Goal: Task Accomplishment & Management: Complete application form

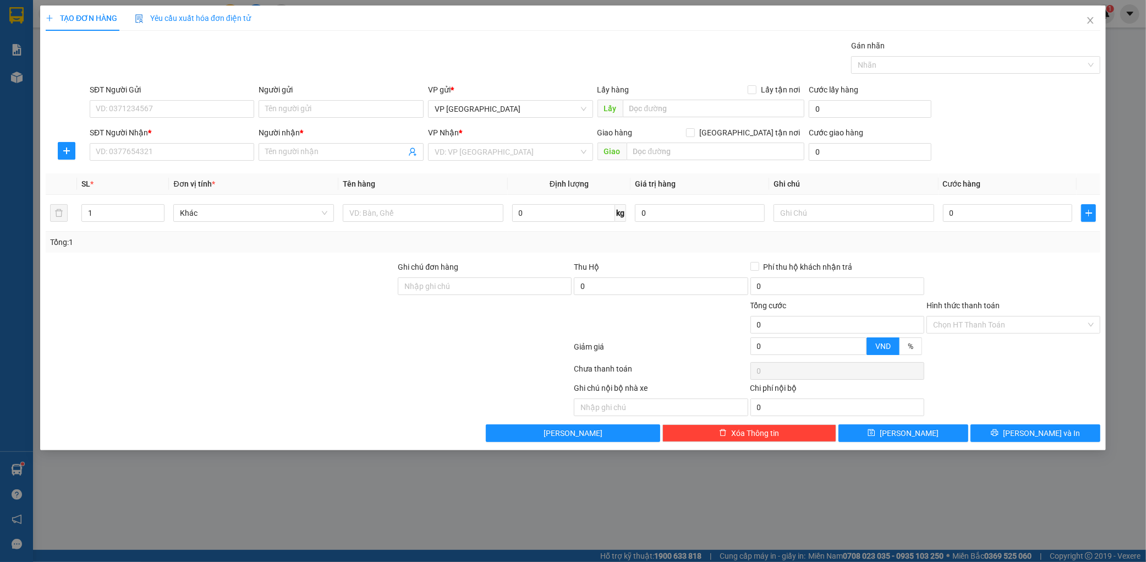
click at [158, 97] on div "SĐT Người Gửi" at bounding box center [172, 92] width 165 height 17
click at [184, 102] on input "SĐT Người Gửi" at bounding box center [172, 109] width 165 height 18
click at [190, 129] on div "0827438568 - tri giá ko báo" at bounding box center [172, 131] width 152 height 12
type input "0827438568"
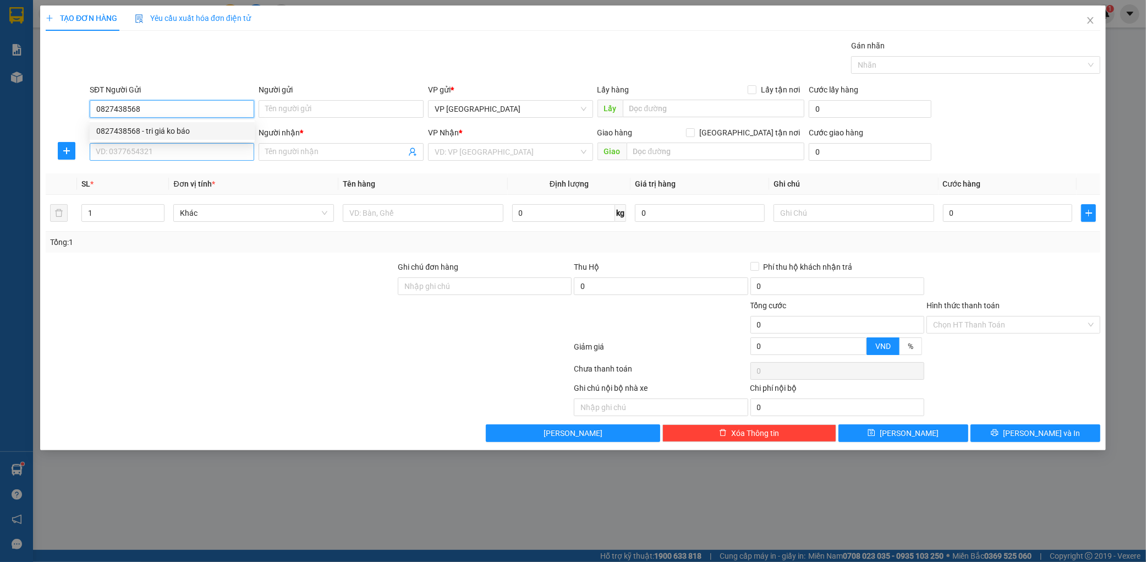
type input "tri giá ko báo"
type input "0827438568"
click at [166, 146] on input "SĐT Người Nhận *" at bounding box center [172, 152] width 165 height 18
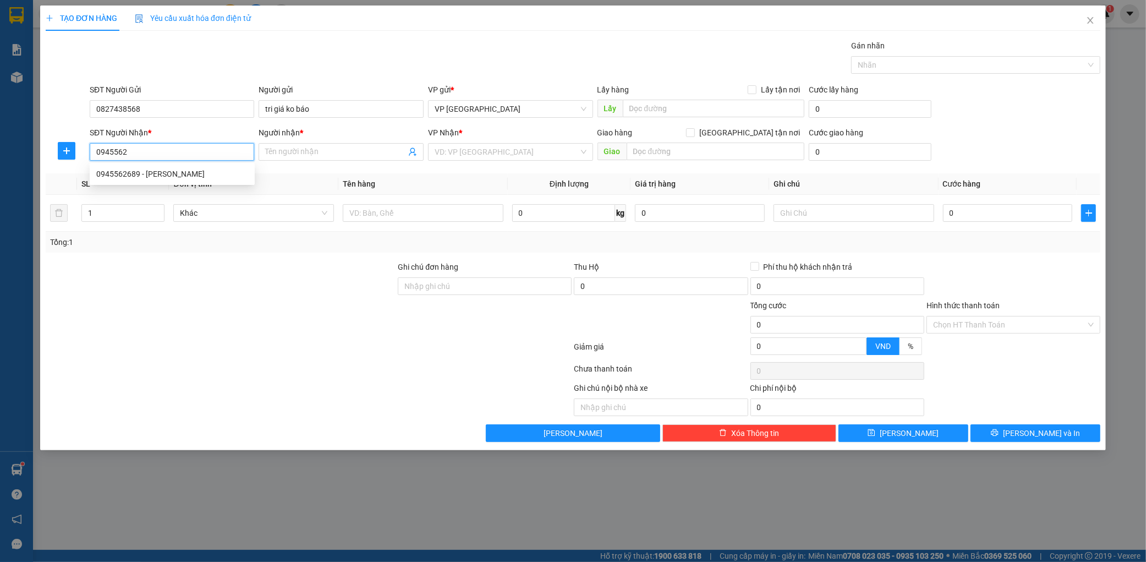
click at [167, 173] on div "0945562689 - [PERSON_NAME]" at bounding box center [172, 174] width 152 height 12
type input "0945562689"
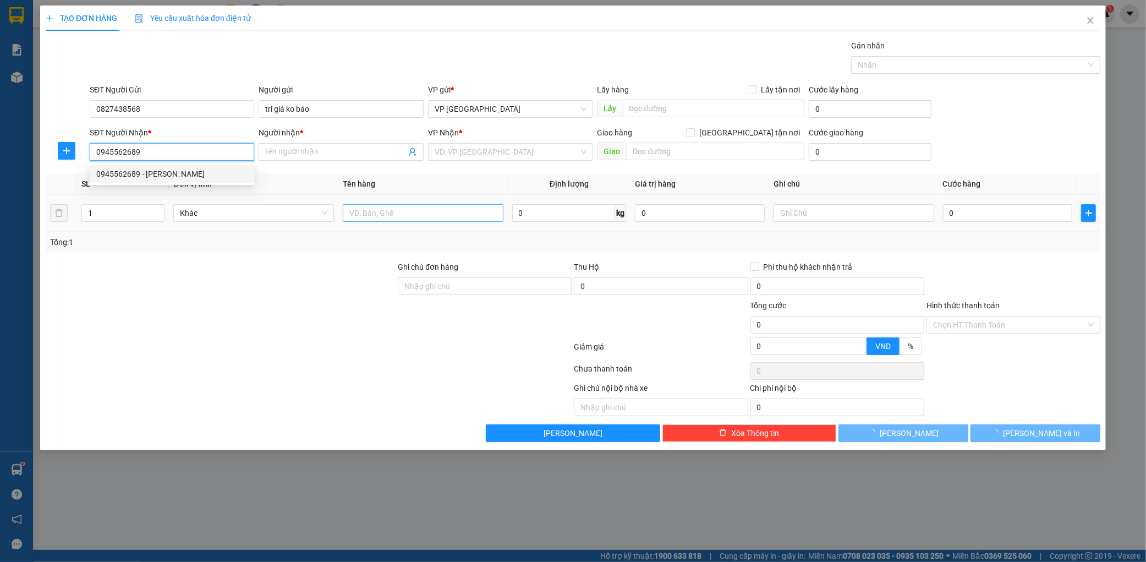
type input "vân anh"
type input "ky đồng"
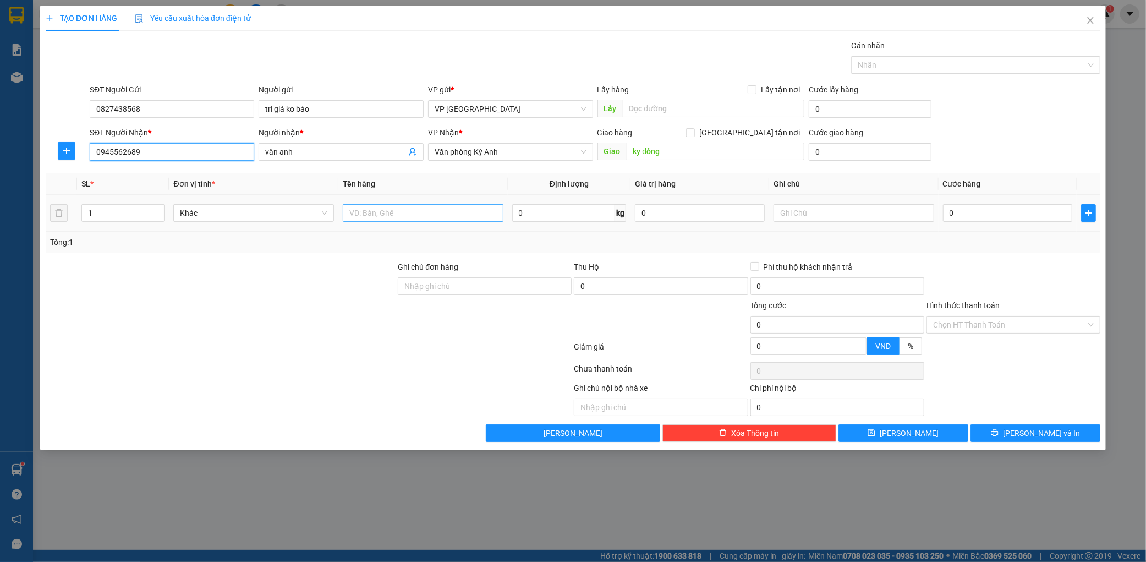
type input "0945562689"
click at [415, 211] on input "text" at bounding box center [423, 213] width 161 height 18
click at [510, 160] on span "Văn phòng Kỳ Anh" at bounding box center [511, 152] width 152 height 17
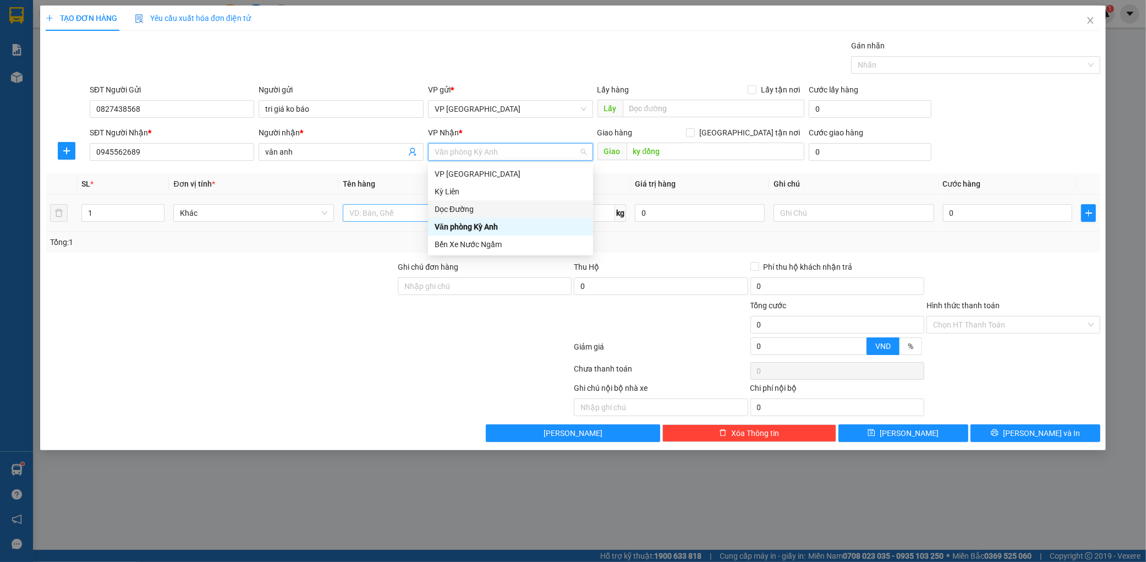
drag, startPoint x: 453, startPoint y: 203, endPoint x: 411, endPoint y: 213, distance: 43.6
click at [450, 205] on div "Dọc Đường" at bounding box center [511, 209] width 152 height 12
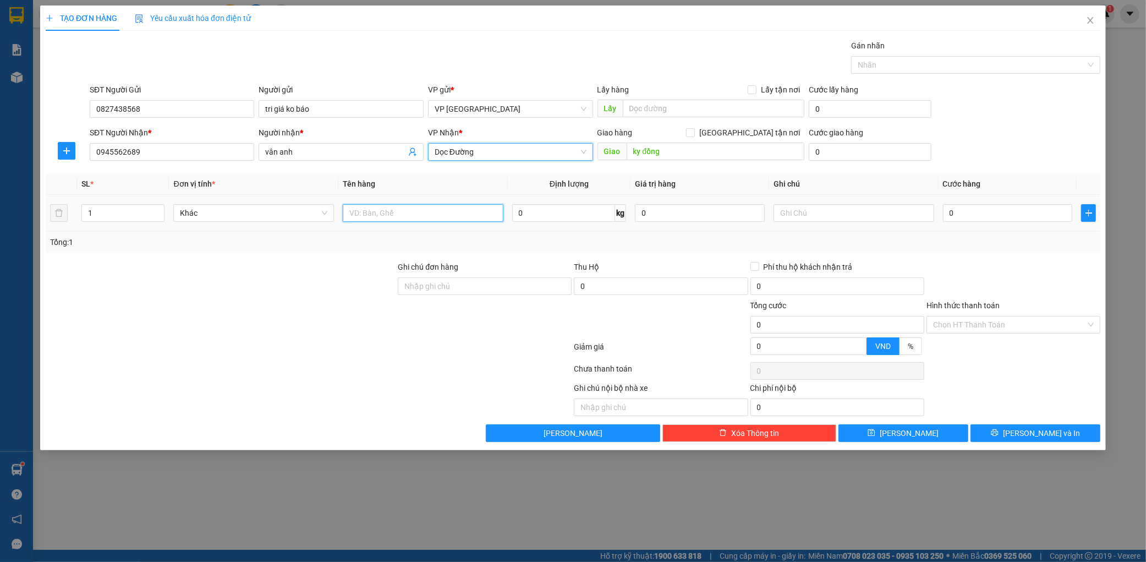
click at [410, 213] on input "text" at bounding box center [423, 213] width 161 height 18
type input "2 thùng"
click at [1035, 207] on input "0" at bounding box center [1008, 213] width 130 height 18
type input "002"
type input "2"
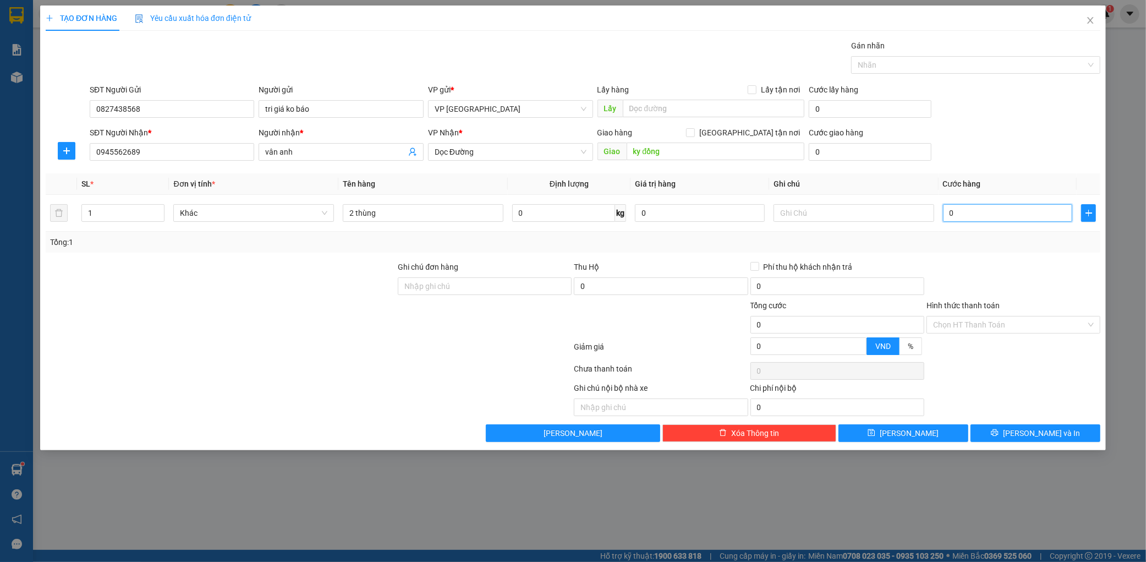
type input "2"
type input "0.020"
type input "20"
type input "00.200"
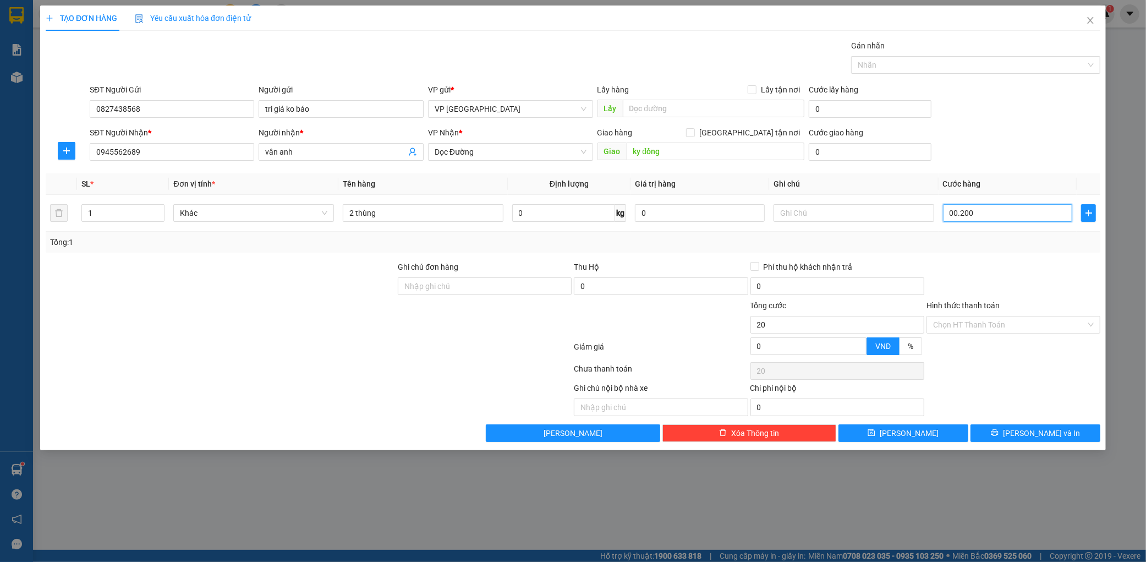
type input "200"
type input "0.002.000"
type input "2.000"
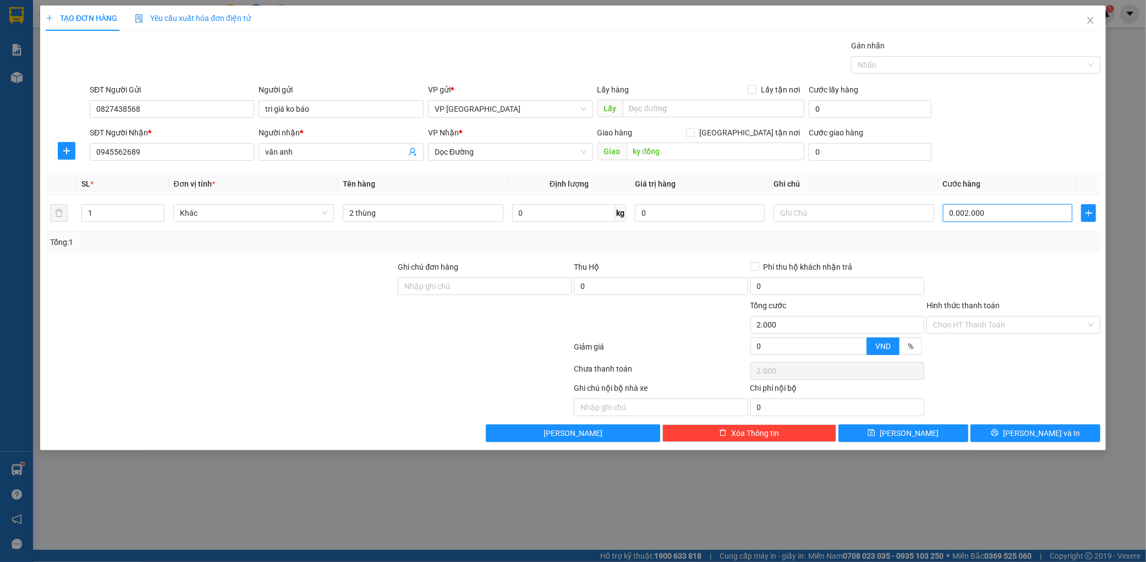
type input "000.020.000"
type input "20.000"
type input "00.000.200.000"
type input "200.000"
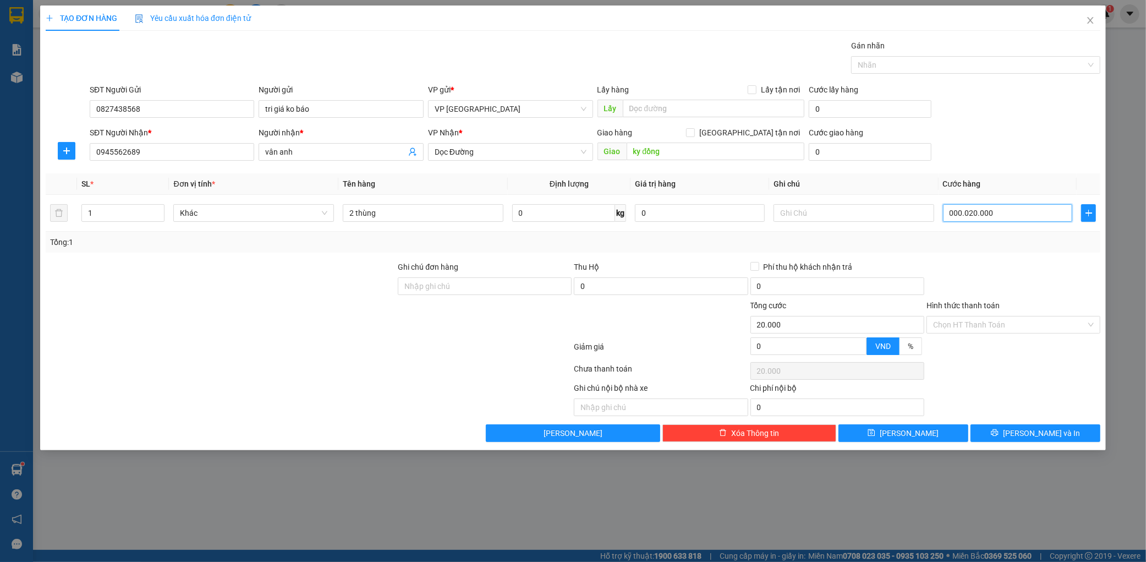
type input "200.000"
click at [1049, 436] on span "[PERSON_NAME] và In" at bounding box center [1041, 433] width 77 height 12
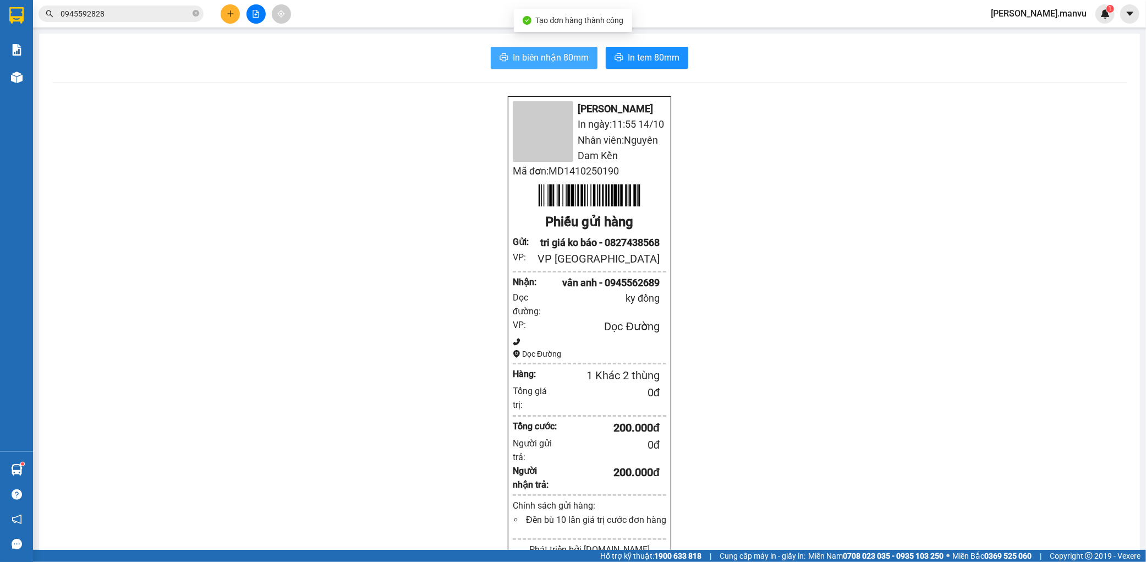
click at [491, 53] on button "In biên nhận 80mm" at bounding box center [544, 58] width 107 height 22
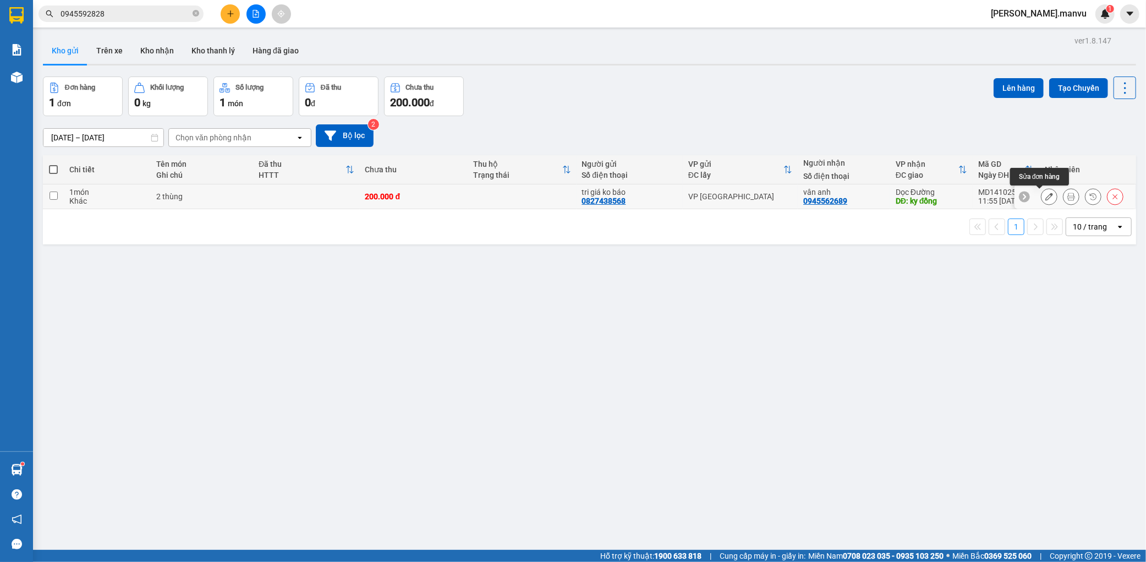
click at [1046, 197] on icon at bounding box center [1050, 197] width 8 height 8
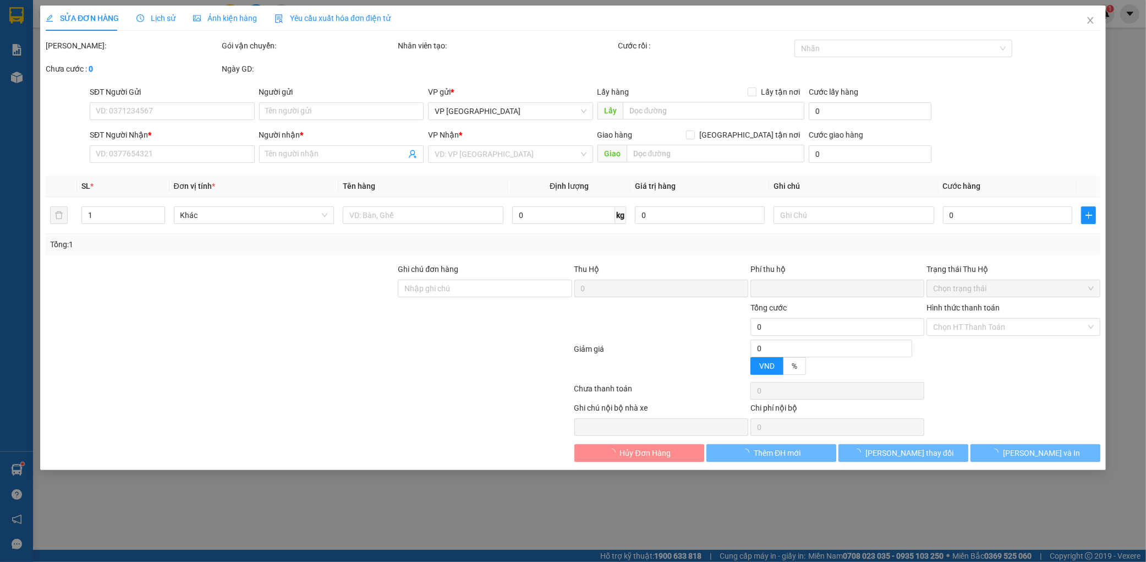
type input "0827438568"
type input "tri giá ko báo"
type input "0945562689"
type input "vân anh"
type input "ky đồng"
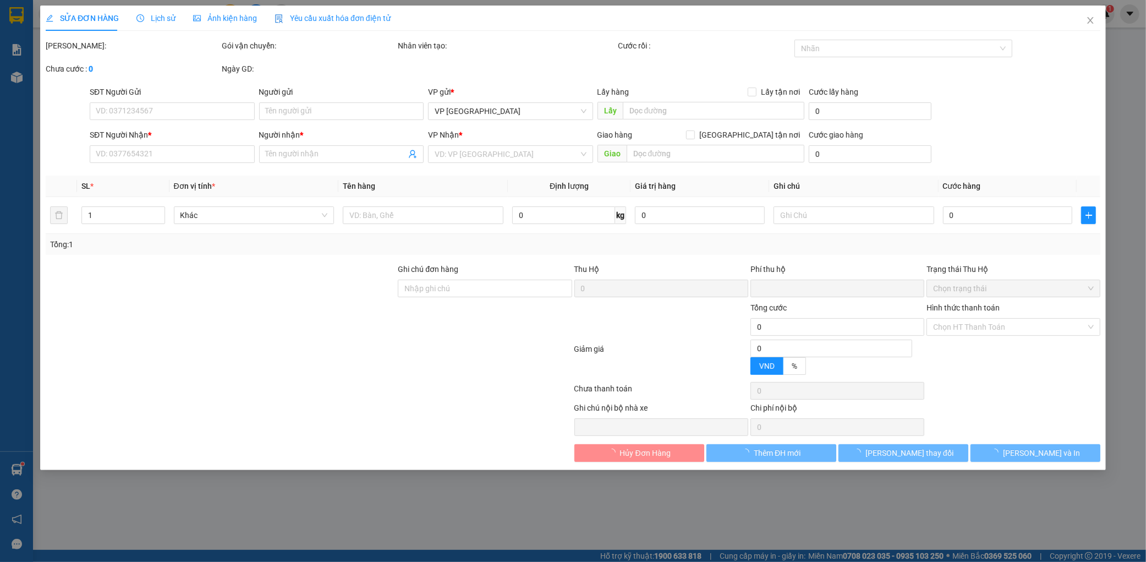
type input "0"
type input "200.000"
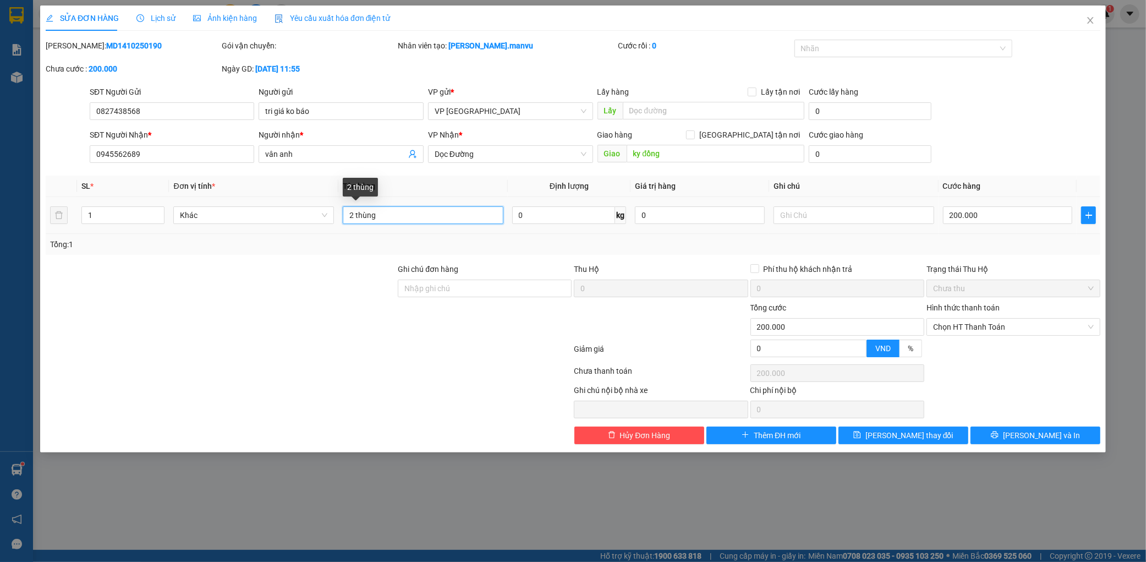
click at [427, 219] on input "2 thùng" at bounding box center [423, 215] width 161 height 18
type input "2"
type input "1 xốp +1 giấy"
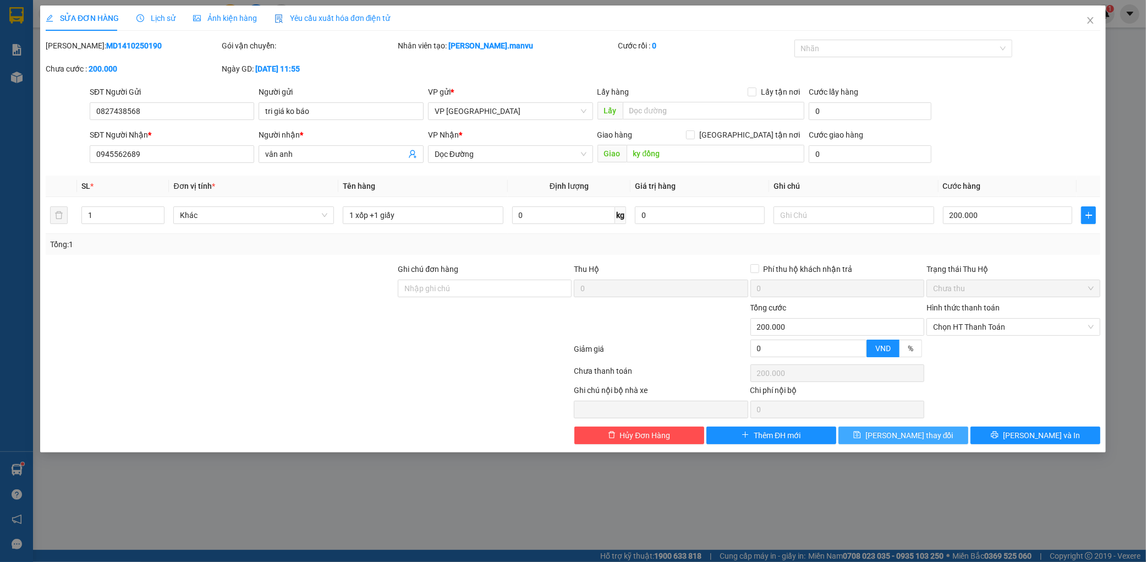
click at [904, 433] on span "[PERSON_NAME] thay đổi" at bounding box center [910, 435] width 88 height 12
